Goal: Communication & Community: Participate in discussion

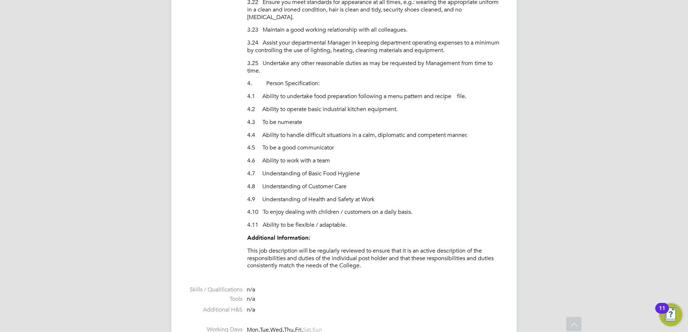
scroll to position [1151, 0]
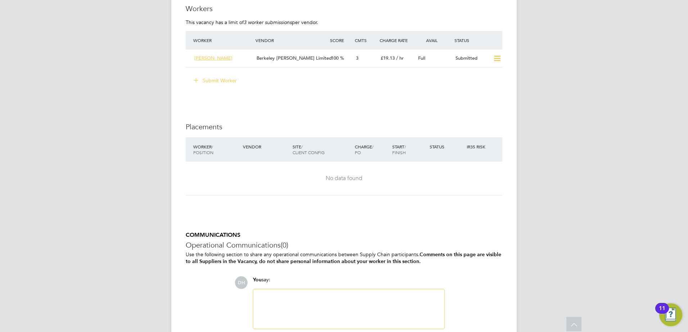
scroll to position [1530, 0]
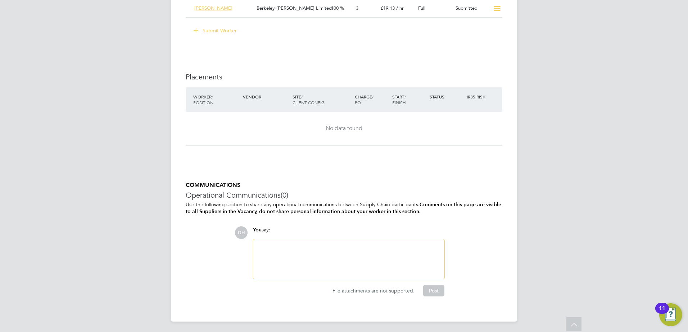
click at [382, 251] on div at bounding box center [348, 259] width 182 height 31
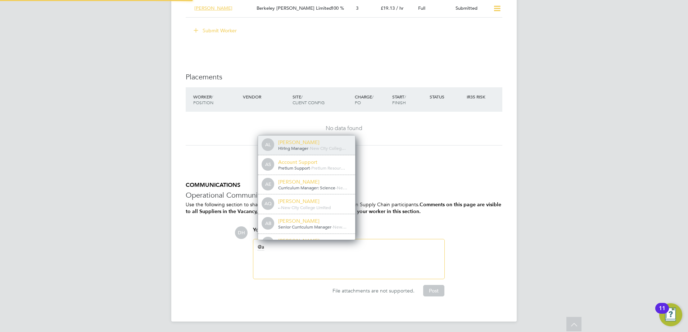
scroll to position [0, 0]
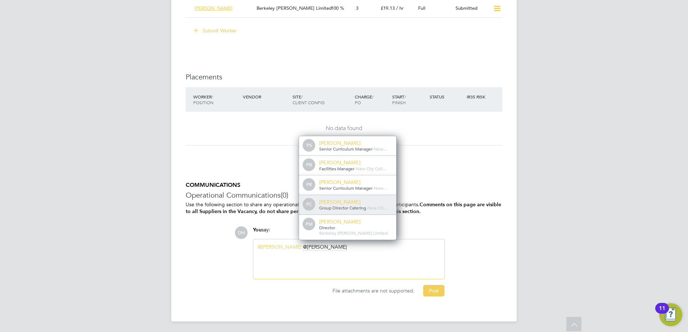
click at [341, 205] on div "[PERSON_NAME]" at bounding box center [355, 202] width 72 height 6
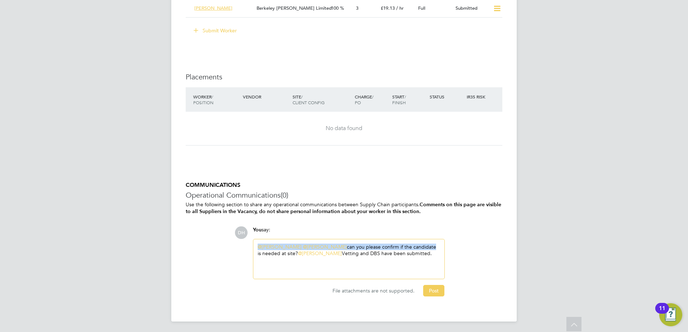
drag, startPoint x: 419, startPoint y: 248, endPoint x: 220, endPoint y: 237, distance: 199.2
click at [220, 237] on div "COMMUNICATIONS Operational Communications (0) Use the following section to shar…" at bounding box center [344, 239] width 316 height 115
drag, startPoint x: 438, startPoint y: 260, endPoint x: 147, endPoint y: 246, distance: 291.9
copy div "@[PERSON_NAME] ​ @[PERSON_NAME] ​ can you please confirm if the candidate is ne…"
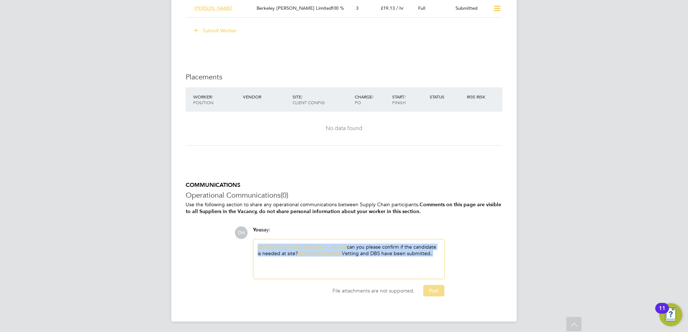
click at [431, 296] on button "Post" at bounding box center [433, 291] width 21 height 12
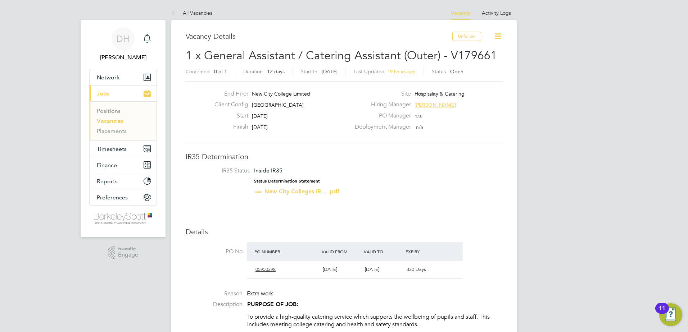
click at [122, 123] on link "Vacancies" at bounding box center [110, 121] width 27 height 7
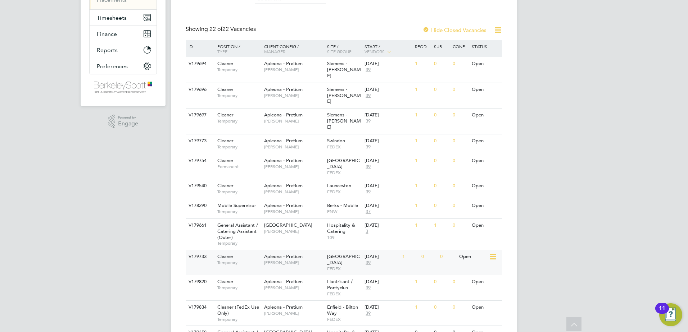
scroll to position [180, 0]
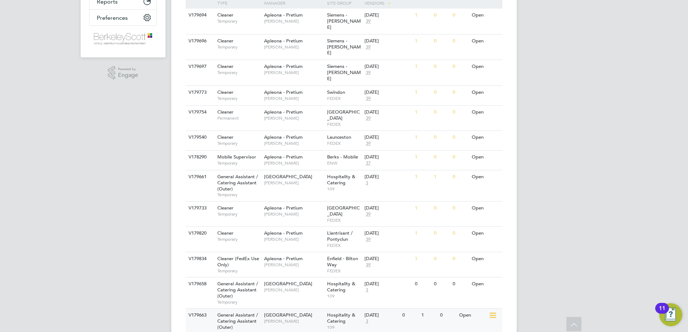
click at [292, 309] on div "[GEOGRAPHIC_DATA][PERSON_NAME]" at bounding box center [293, 318] width 63 height 19
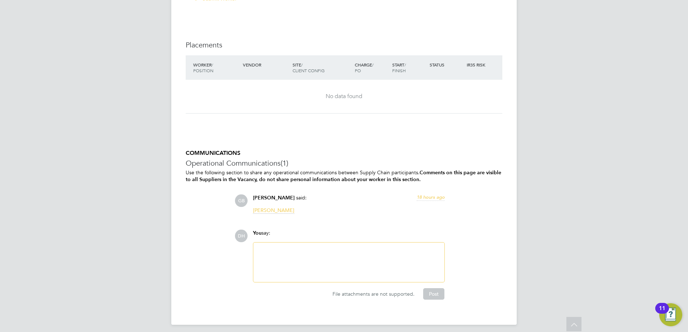
scroll to position [1566, 0]
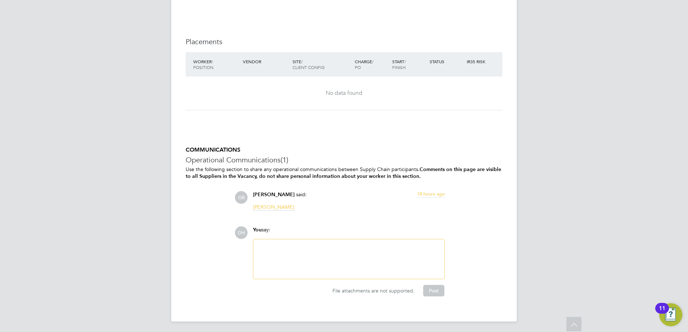
click at [334, 262] on div at bounding box center [348, 259] width 182 height 31
paste div
click at [438, 295] on button "Post" at bounding box center [433, 291] width 21 height 12
